Goal: Task Accomplishment & Management: Use online tool/utility

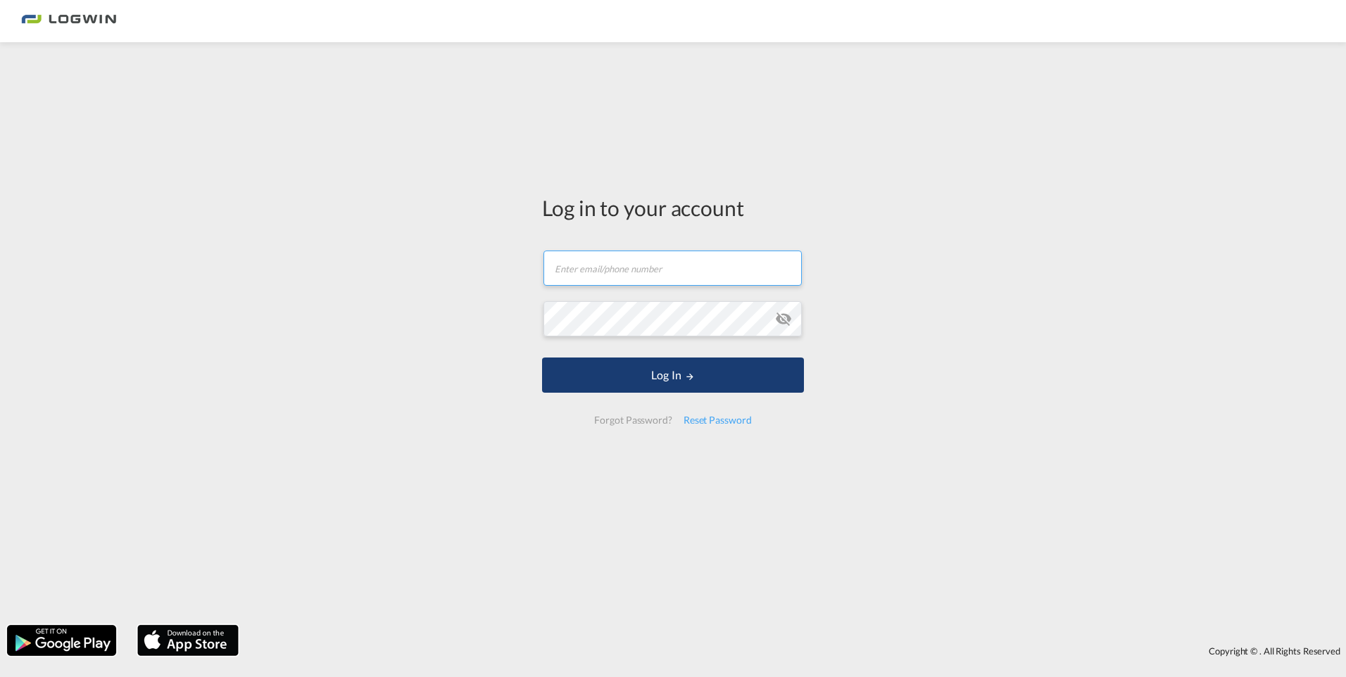
type input "luc.hofkens@logwin-logistics.com"
click at [667, 375] on button "Log In" at bounding box center [673, 375] width 262 height 35
